Goal: Navigation & Orientation: Go to known website

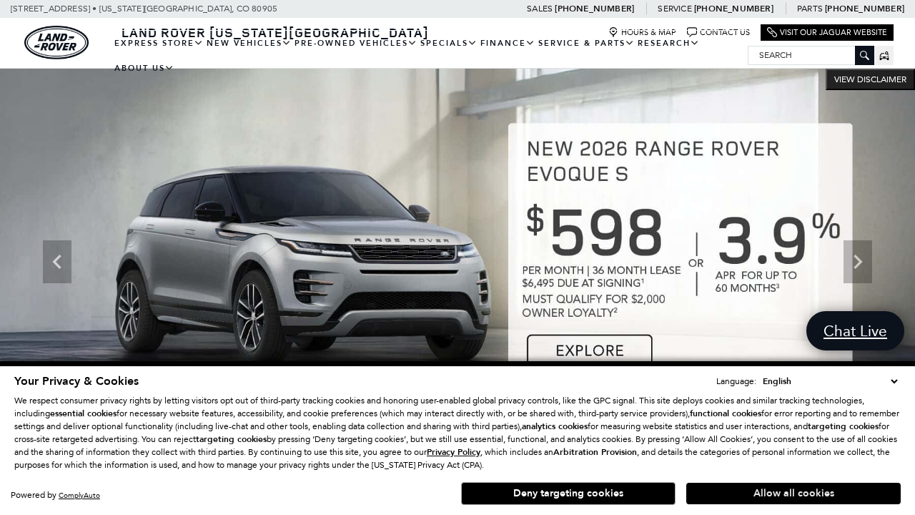
click at [793, 493] on button "Allow all cookies" at bounding box center [793, 493] width 214 height 21
